Goal: Navigation & Orientation: Find specific page/section

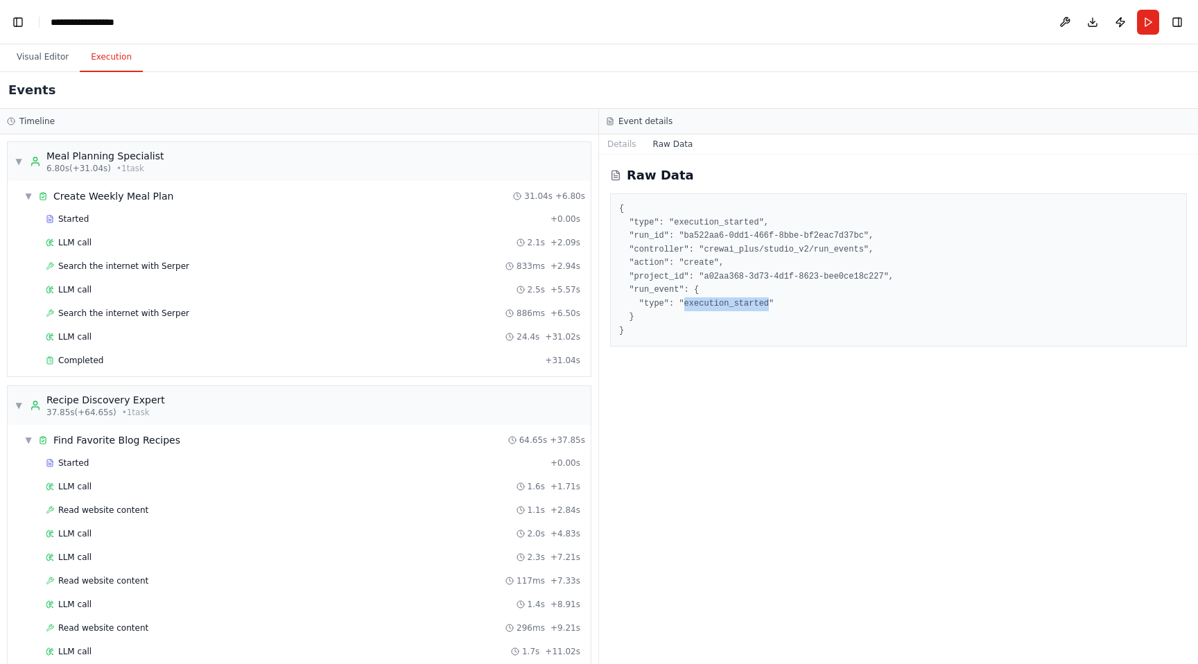
scroll to position [484, 0]
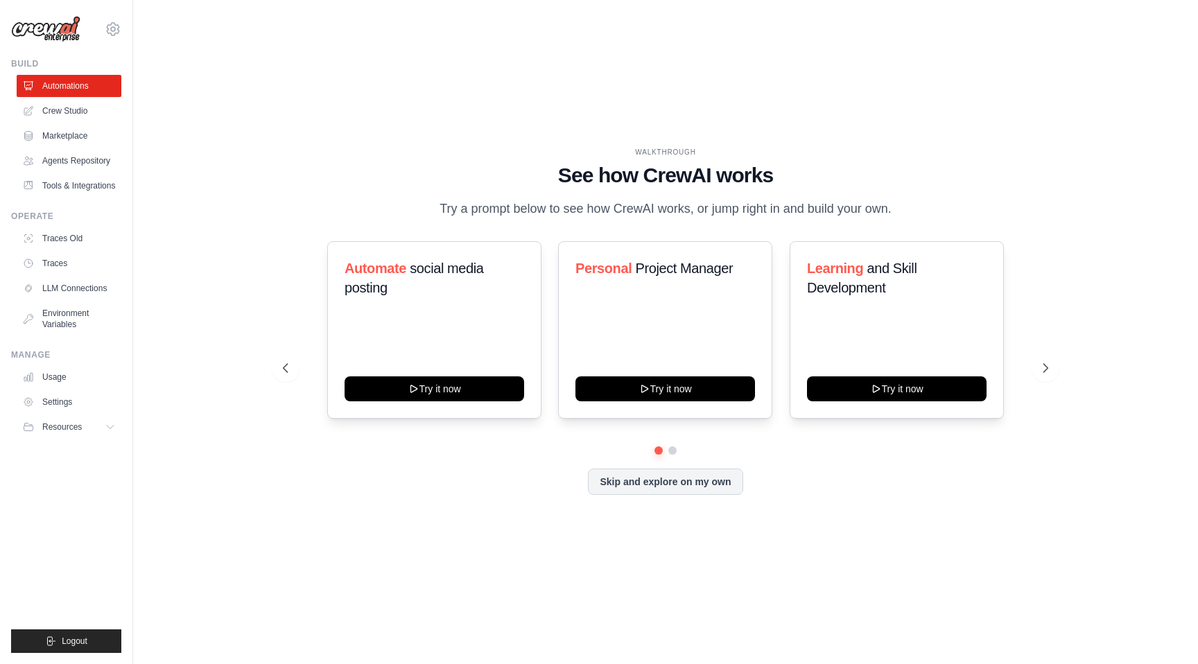
click at [54, 29] on img at bounding box center [45, 29] width 69 height 26
click at [44, 29] on img at bounding box center [45, 29] width 69 height 26
click at [67, 238] on link "Traces Old" at bounding box center [70, 238] width 105 height 22
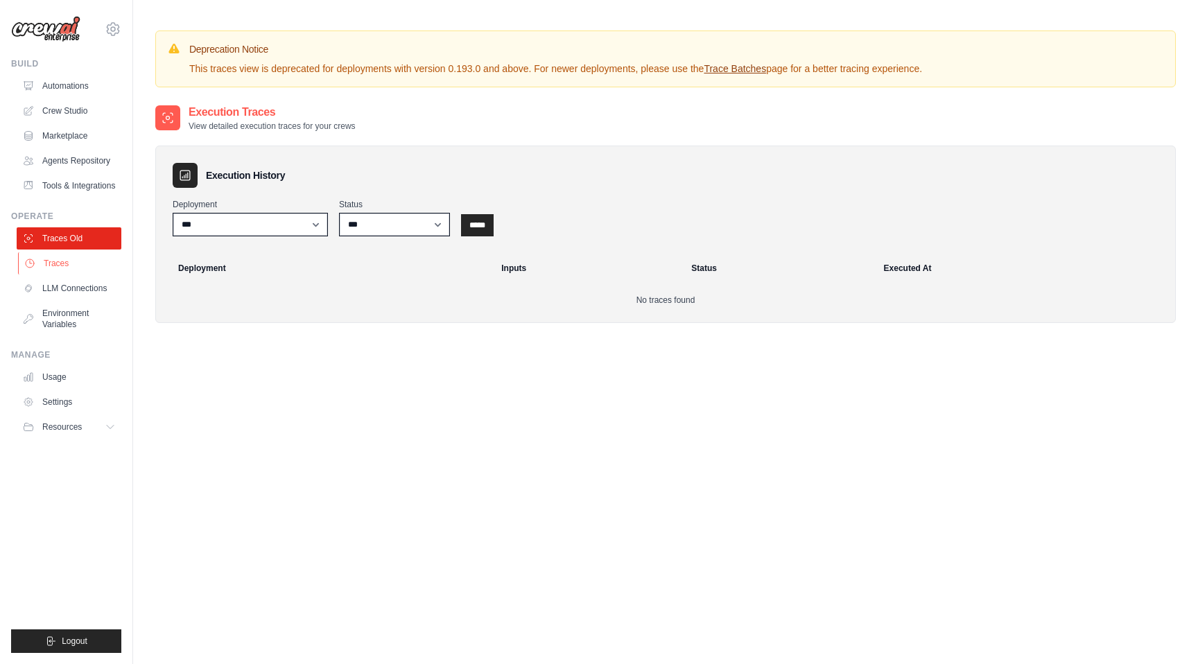
click at [58, 261] on link "Traces" at bounding box center [70, 263] width 105 height 22
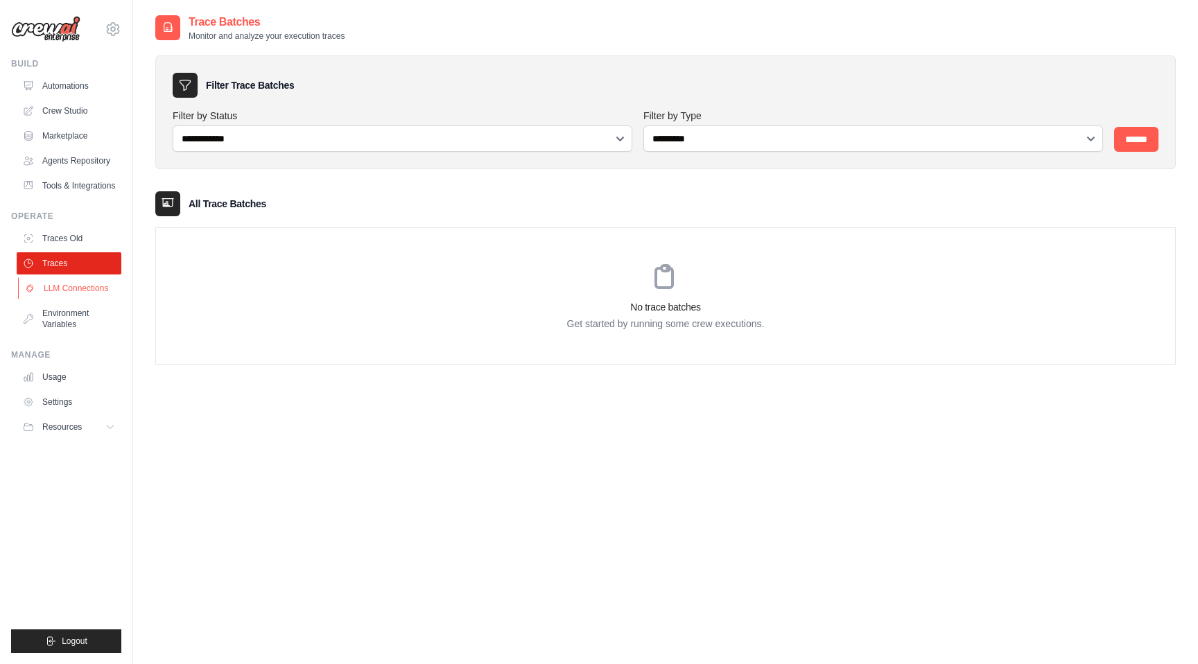
click at [66, 292] on link "LLM Connections" at bounding box center [70, 288] width 105 height 22
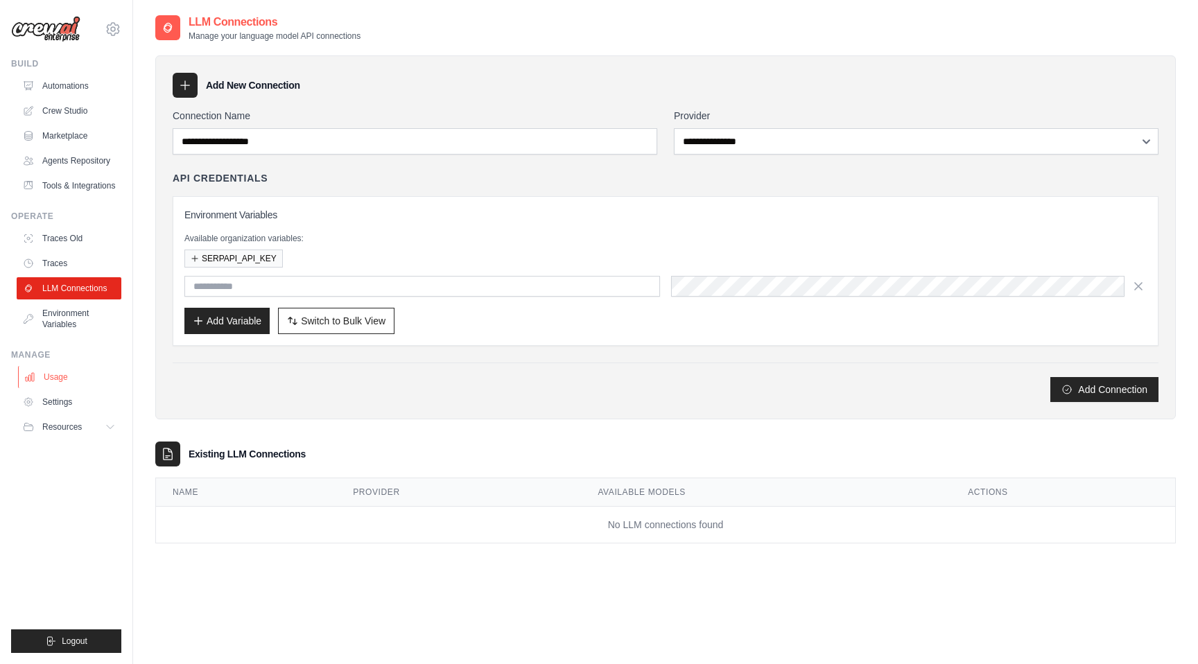
click at [52, 376] on link "Usage" at bounding box center [70, 377] width 105 height 22
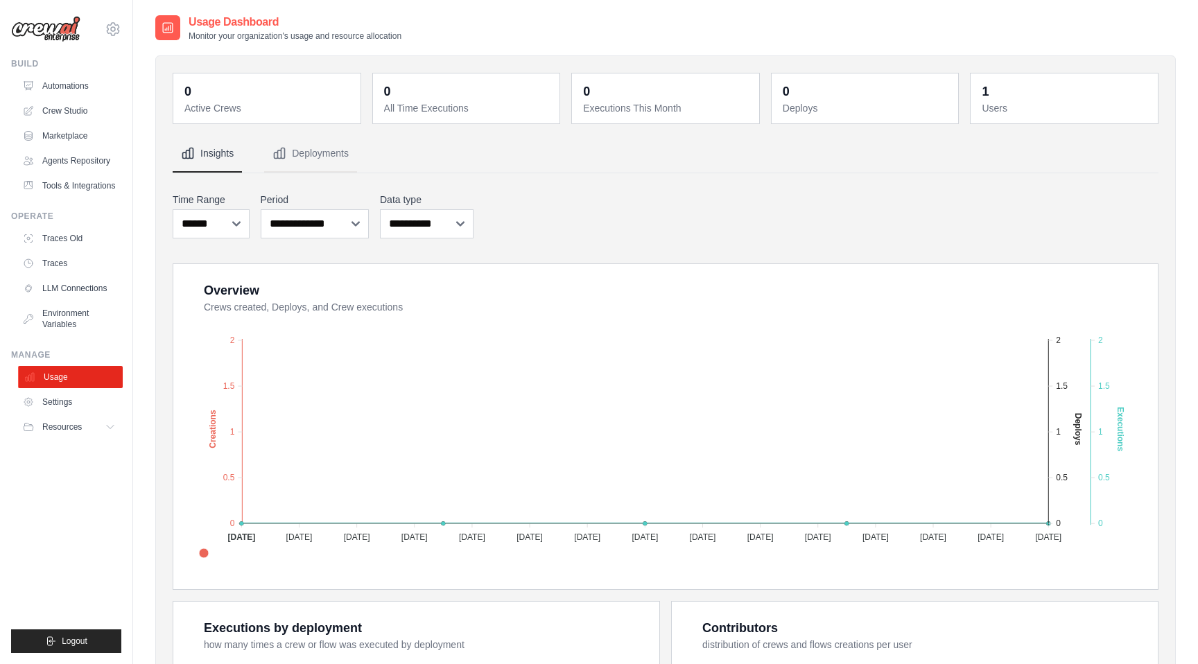
scroll to position [85, 0]
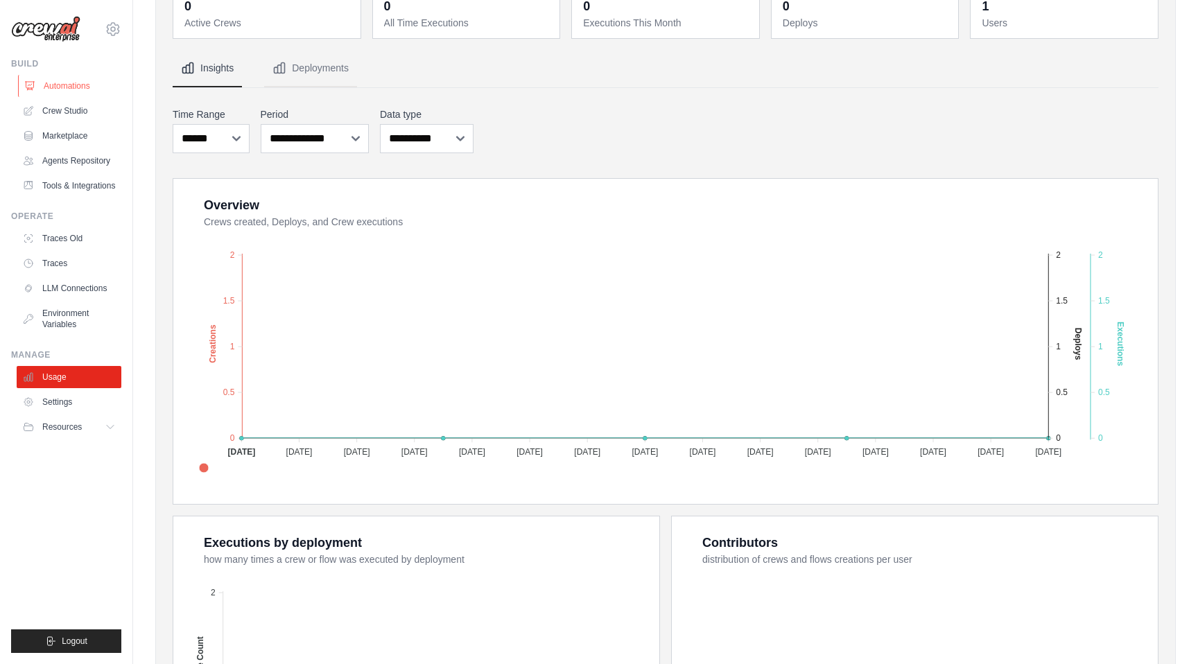
click at [61, 89] on link "Automations" at bounding box center [70, 86] width 105 height 22
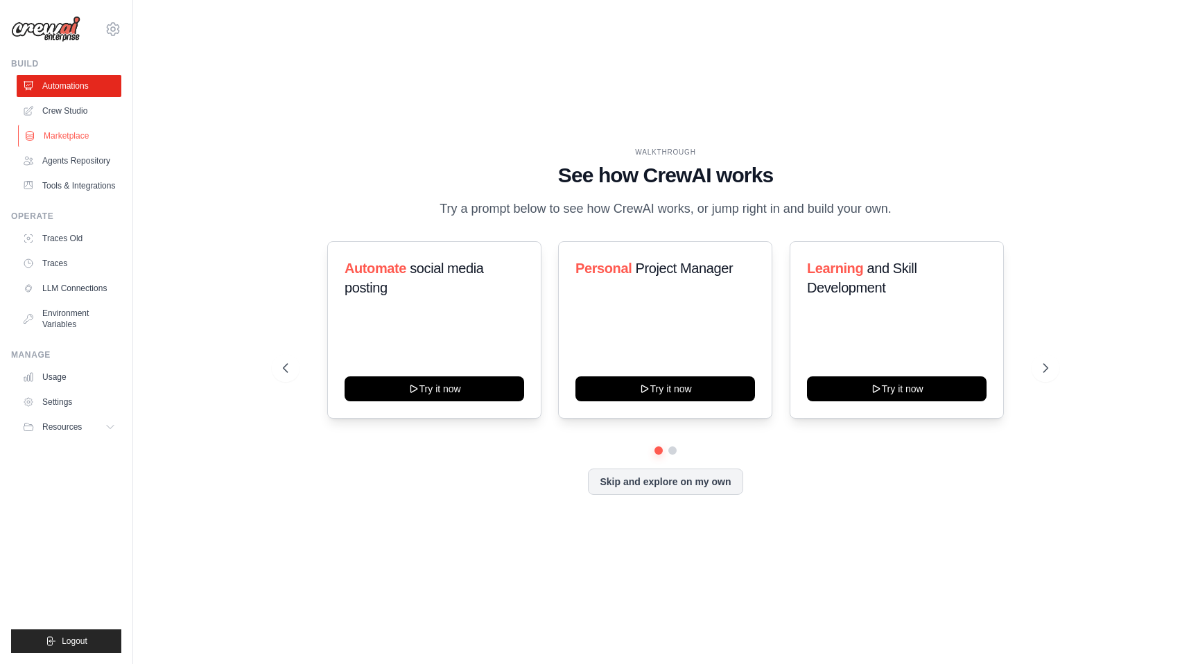
click at [71, 129] on link "Marketplace" at bounding box center [70, 136] width 105 height 22
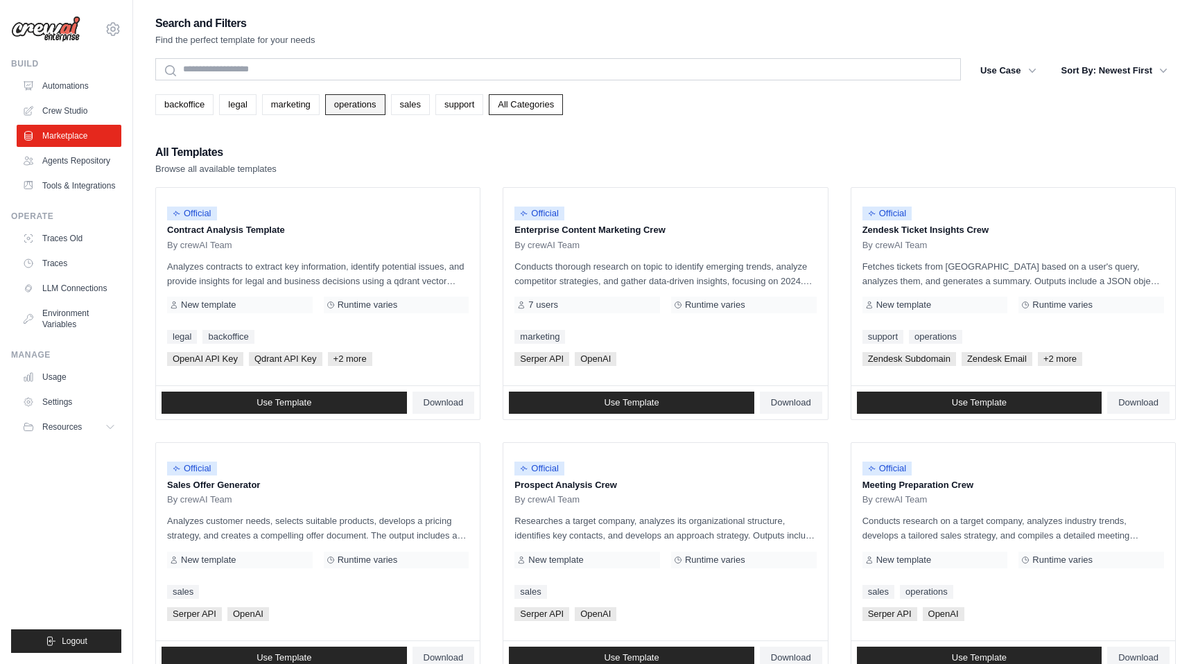
click at [352, 108] on link "operations" at bounding box center [355, 104] width 60 height 21
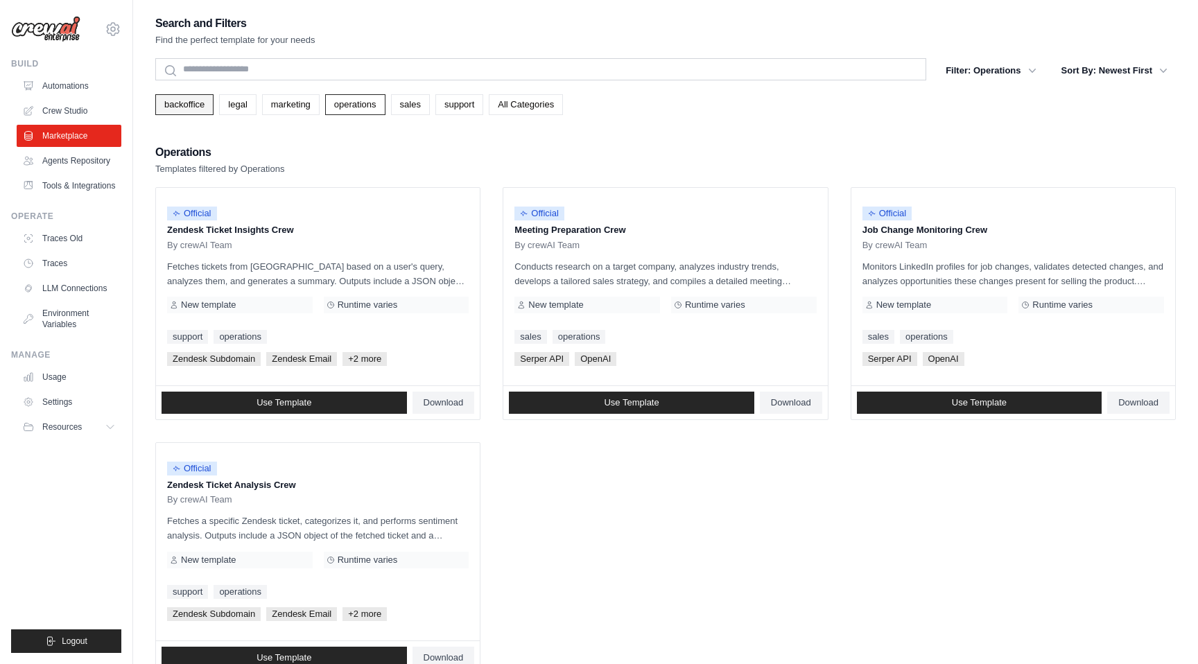
click at [193, 103] on link "backoffice" at bounding box center [184, 104] width 58 height 21
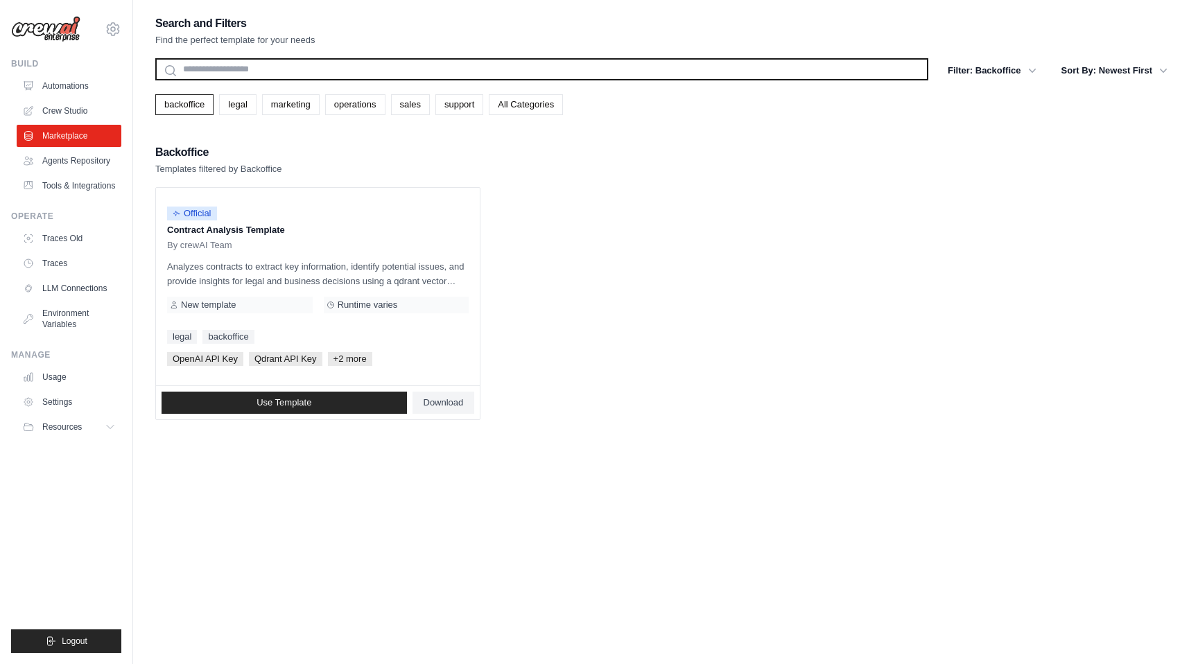
click at [560, 71] on input "text" at bounding box center [541, 69] width 773 height 22
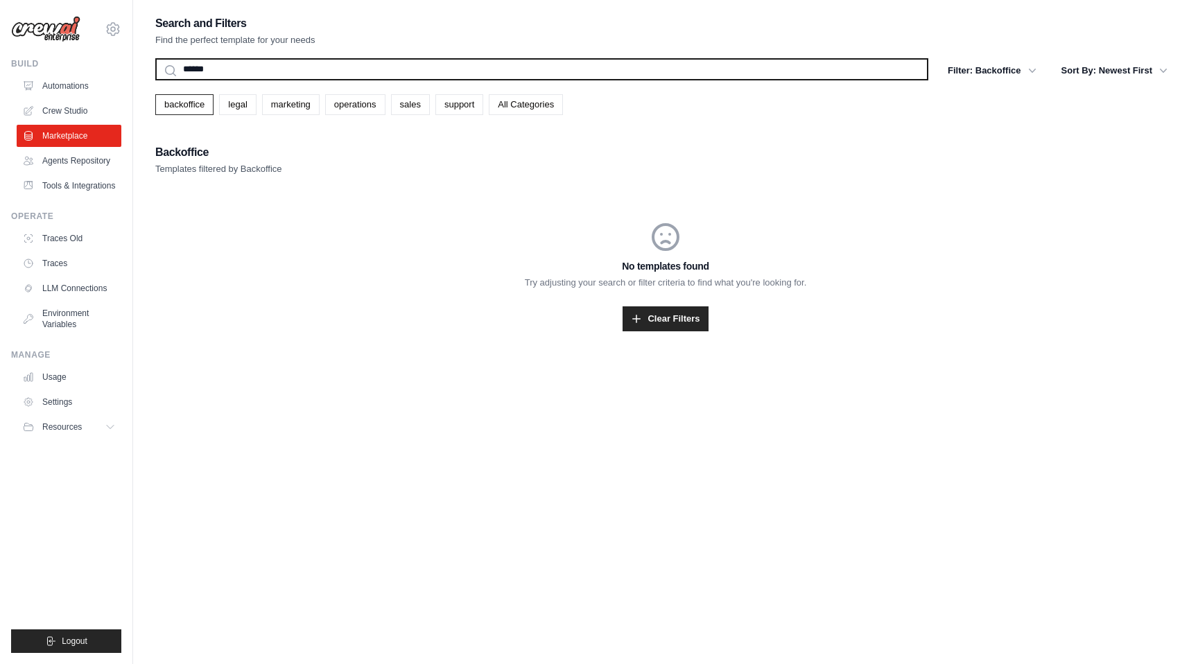
type input "******"
click at [155, 80] on button "Search" at bounding box center [155, 80] width 1 height 1
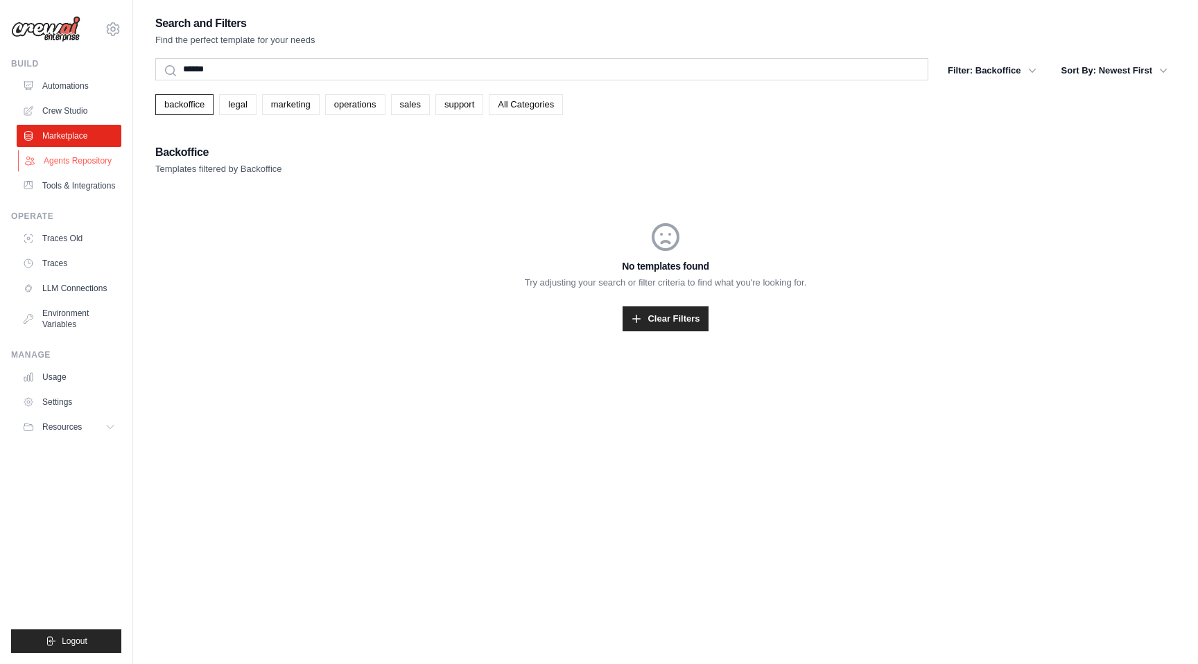
click at [56, 163] on link "Agents Repository" at bounding box center [70, 161] width 105 height 22
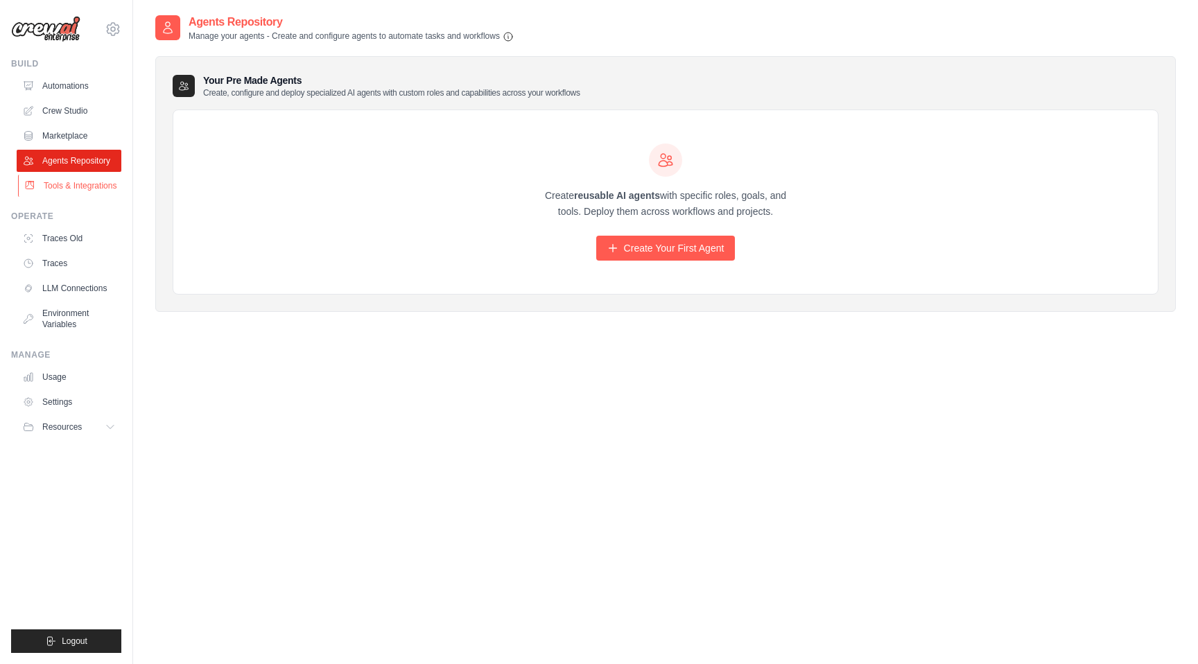
click at [64, 187] on link "Tools & Integrations" at bounding box center [70, 186] width 105 height 22
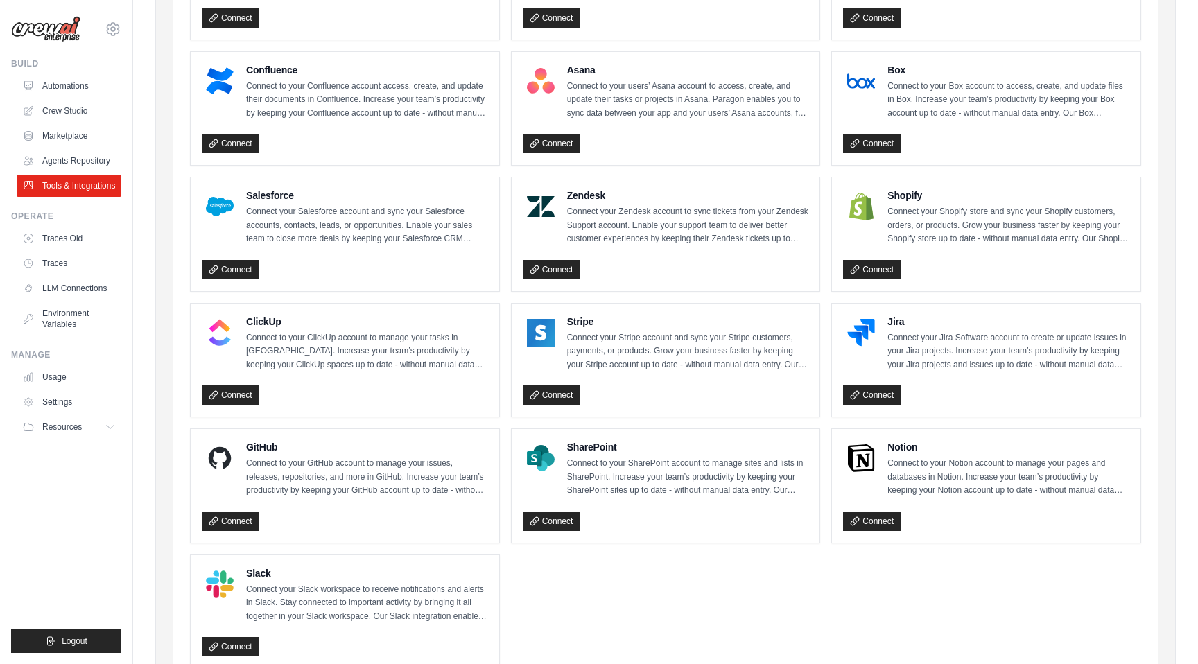
scroll to position [580, 0]
